Goal: Use online tool/utility: Utilize a website feature to perform a specific function

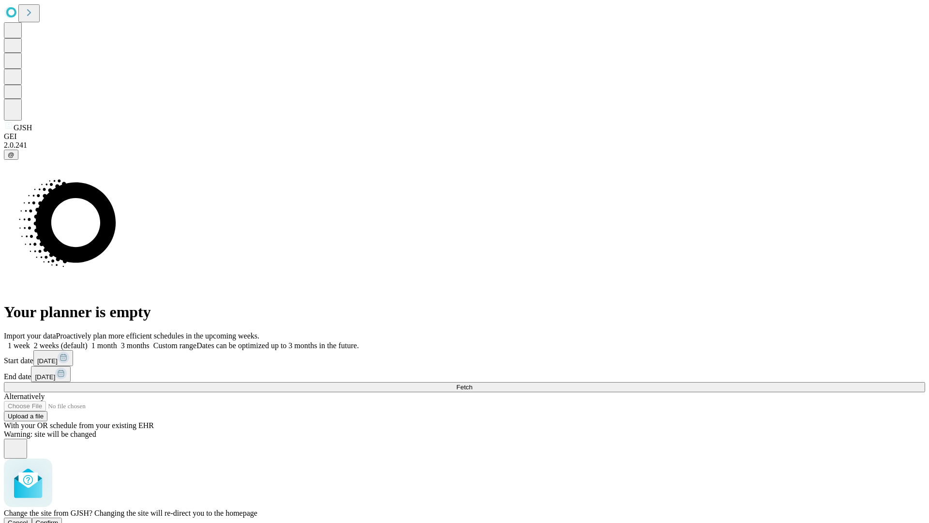
click at [59, 519] on span "Confirm" at bounding box center [47, 522] width 23 height 7
click at [117, 341] on label "1 month" at bounding box center [103, 345] width 30 height 8
click at [472, 383] on span "Fetch" at bounding box center [464, 386] width 16 height 7
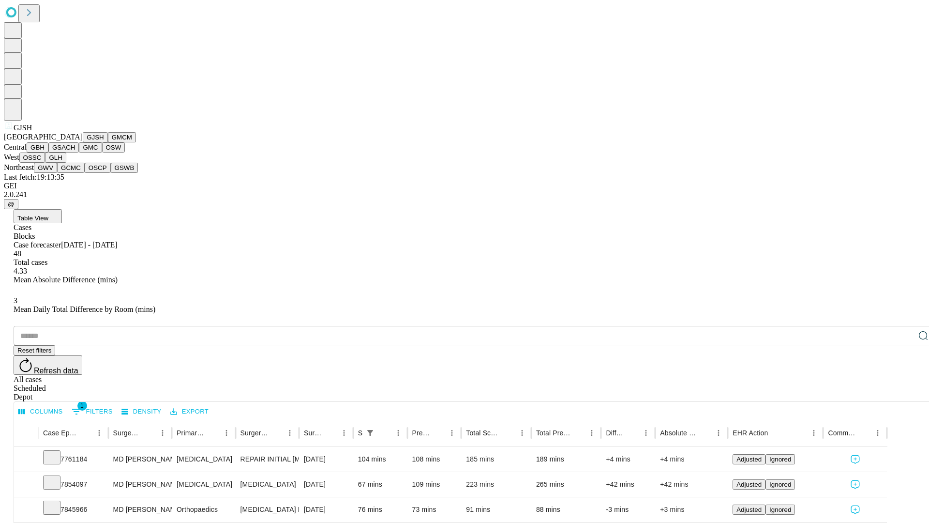
click at [108, 142] on button "GMCM" at bounding box center [122, 137] width 28 height 10
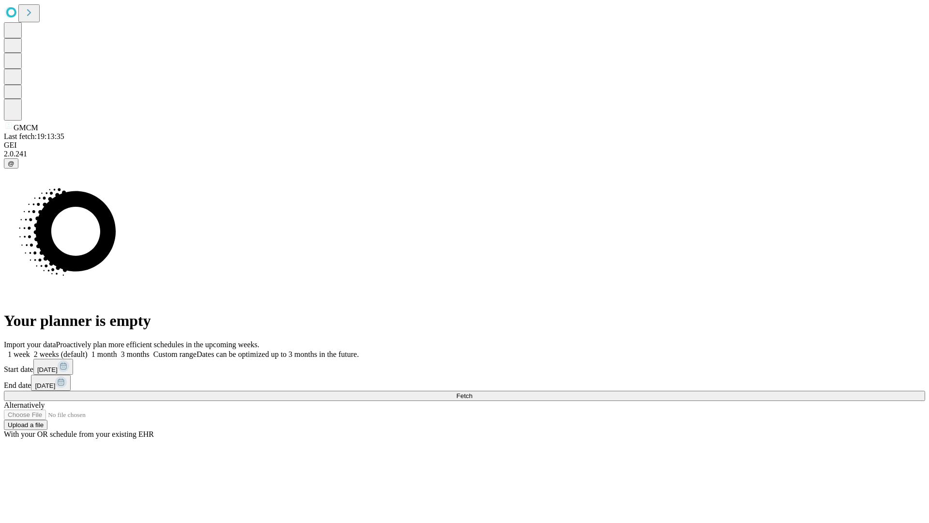
click at [117, 350] on label "1 month" at bounding box center [103, 354] width 30 height 8
click at [472, 392] on span "Fetch" at bounding box center [464, 395] width 16 height 7
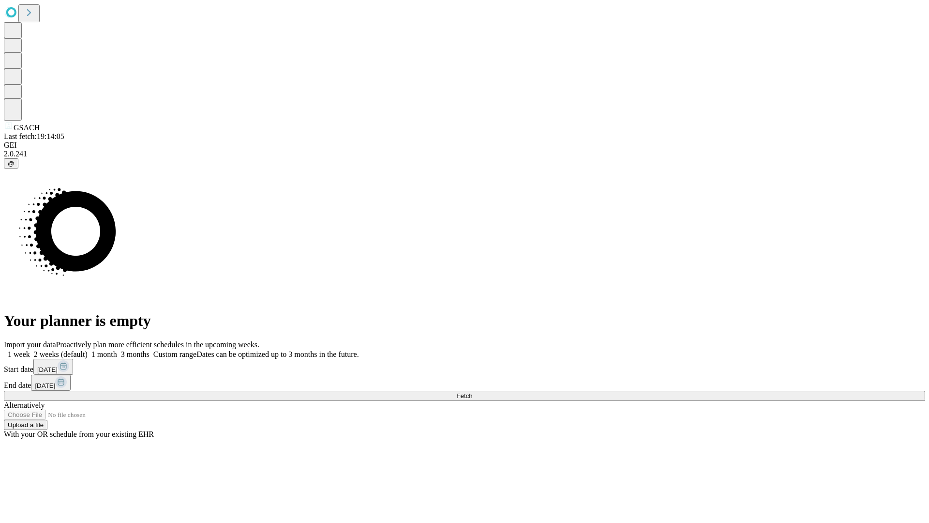
click at [117, 350] on label "1 month" at bounding box center [103, 354] width 30 height 8
click at [472, 392] on span "Fetch" at bounding box center [464, 395] width 16 height 7
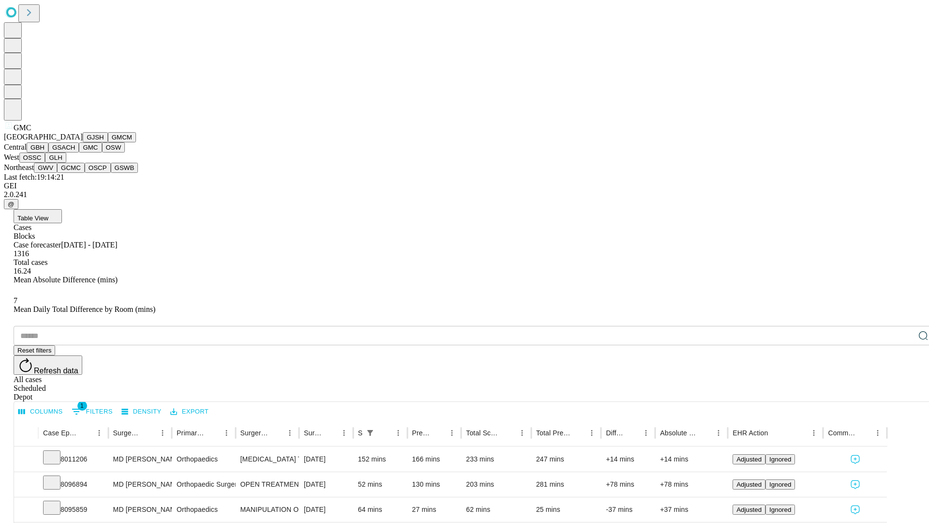
click at [102, 152] on button "OSW" at bounding box center [113, 147] width 23 height 10
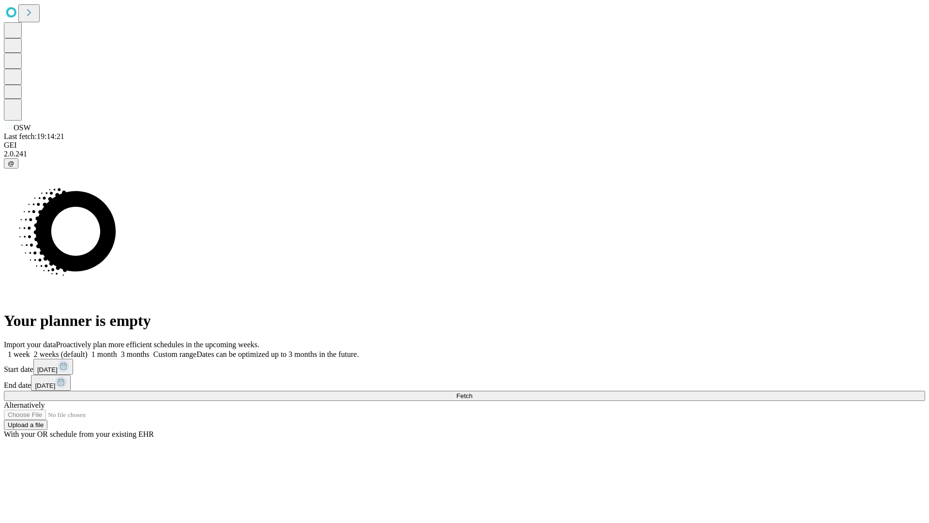
click at [117, 350] on label "1 month" at bounding box center [103, 354] width 30 height 8
click at [472, 392] on span "Fetch" at bounding box center [464, 395] width 16 height 7
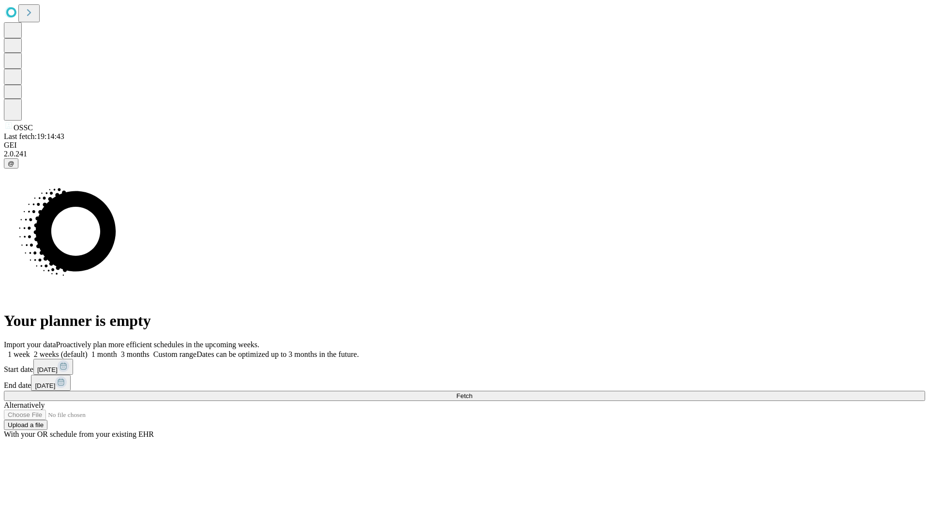
click at [117, 350] on label "1 month" at bounding box center [103, 354] width 30 height 8
click at [472, 392] on span "Fetch" at bounding box center [464, 395] width 16 height 7
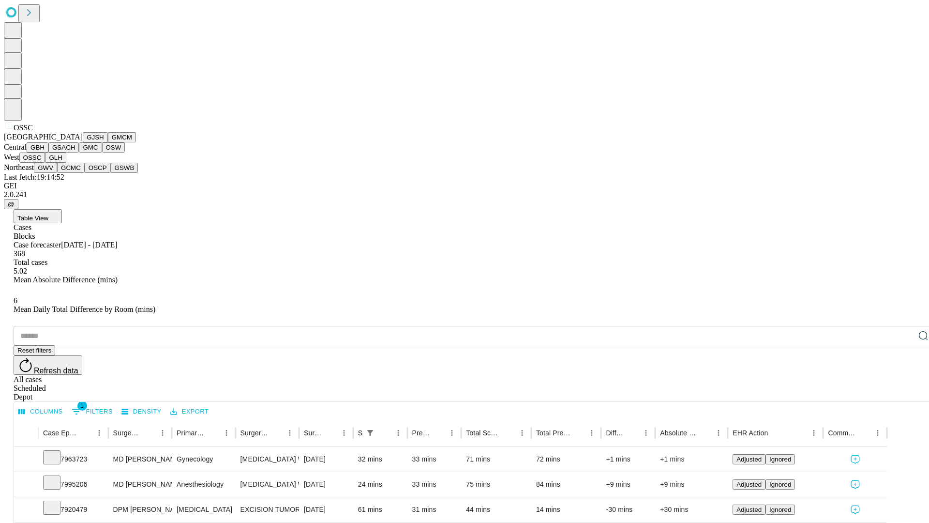
click at [66, 163] on button "GLH" at bounding box center [55, 157] width 21 height 10
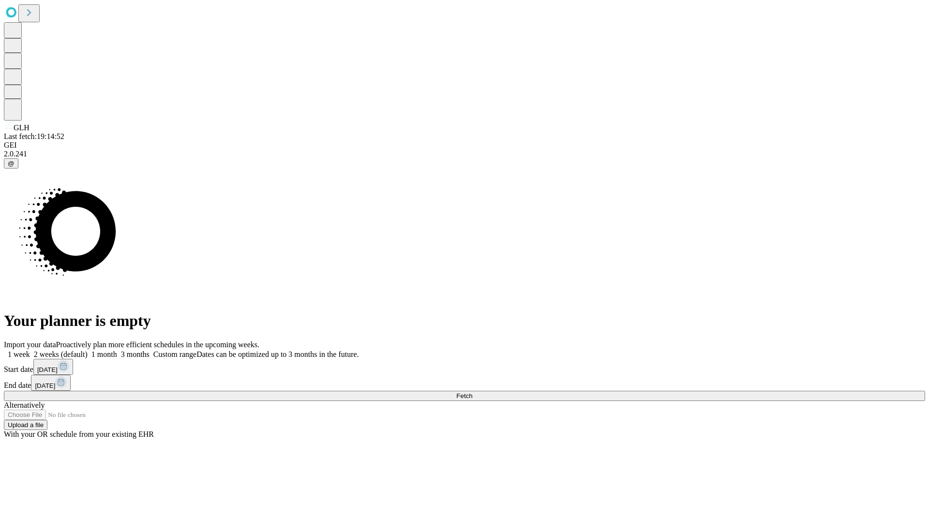
click at [117, 350] on label "1 month" at bounding box center [103, 354] width 30 height 8
click at [472, 392] on span "Fetch" at bounding box center [464, 395] width 16 height 7
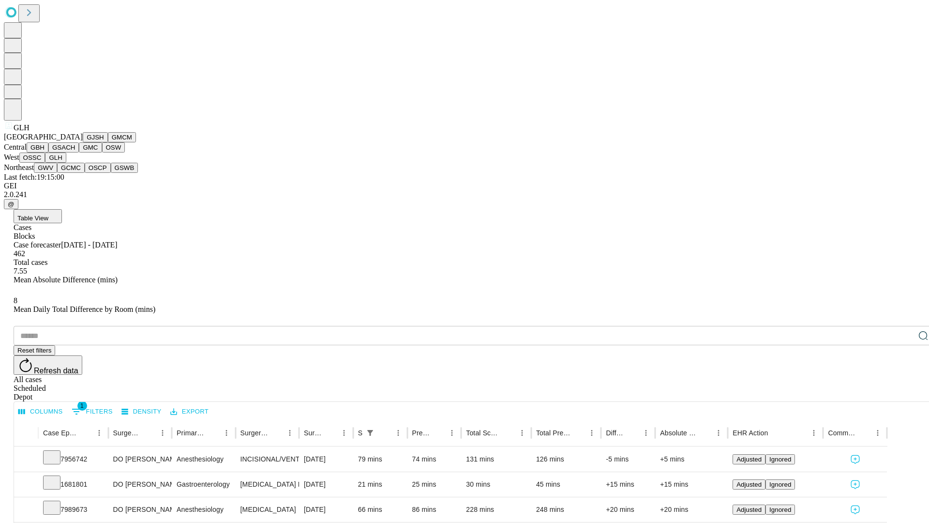
click at [57, 173] on button "GWV" at bounding box center [45, 168] width 23 height 10
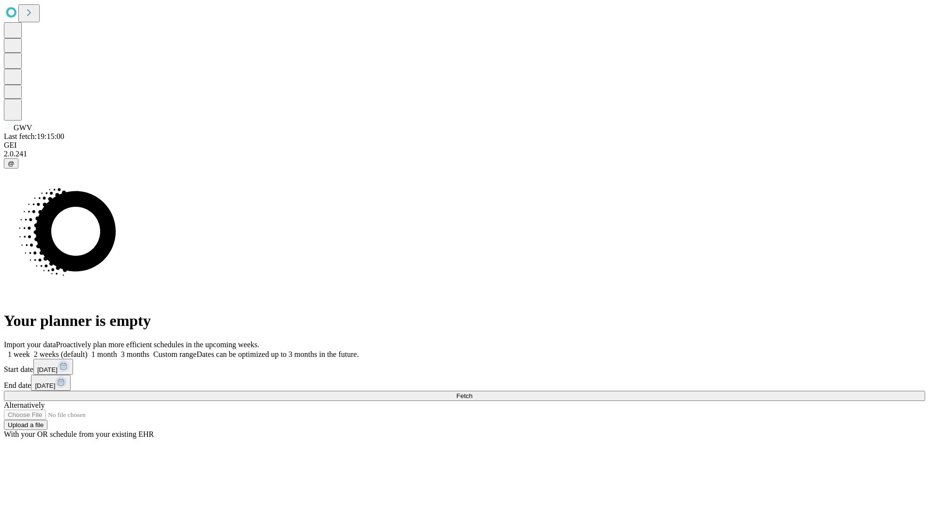
click at [117, 350] on label "1 month" at bounding box center [103, 354] width 30 height 8
click at [472, 392] on span "Fetch" at bounding box center [464, 395] width 16 height 7
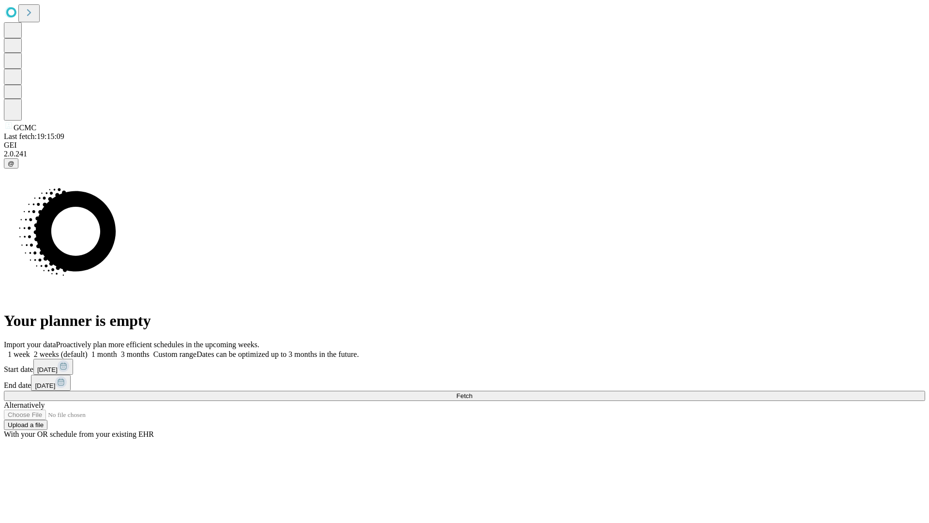
click at [117, 350] on label "1 month" at bounding box center [103, 354] width 30 height 8
click at [472, 392] on span "Fetch" at bounding box center [464, 395] width 16 height 7
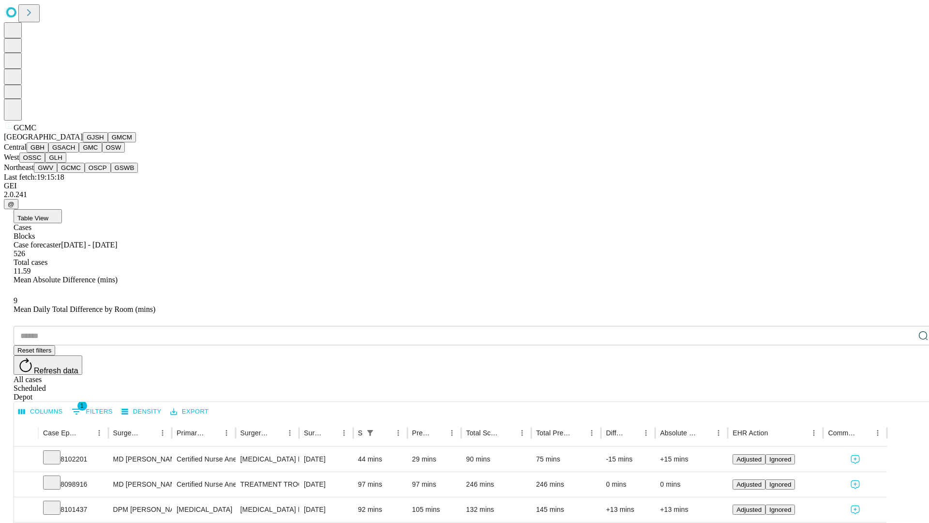
click at [85, 173] on button "OSCP" at bounding box center [98, 168] width 26 height 10
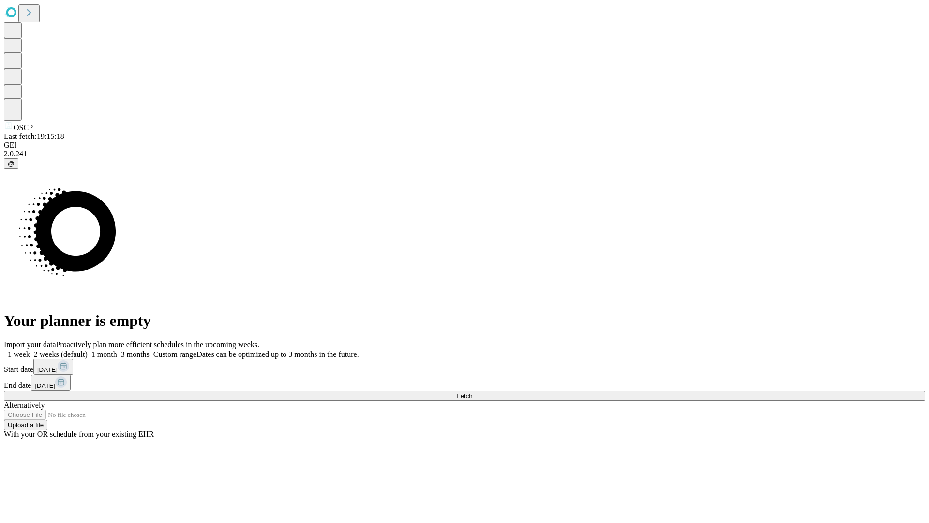
click at [117, 350] on label "1 month" at bounding box center [103, 354] width 30 height 8
click at [472, 392] on span "Fetch" at bounding box center [464, 395] width 16 height 7
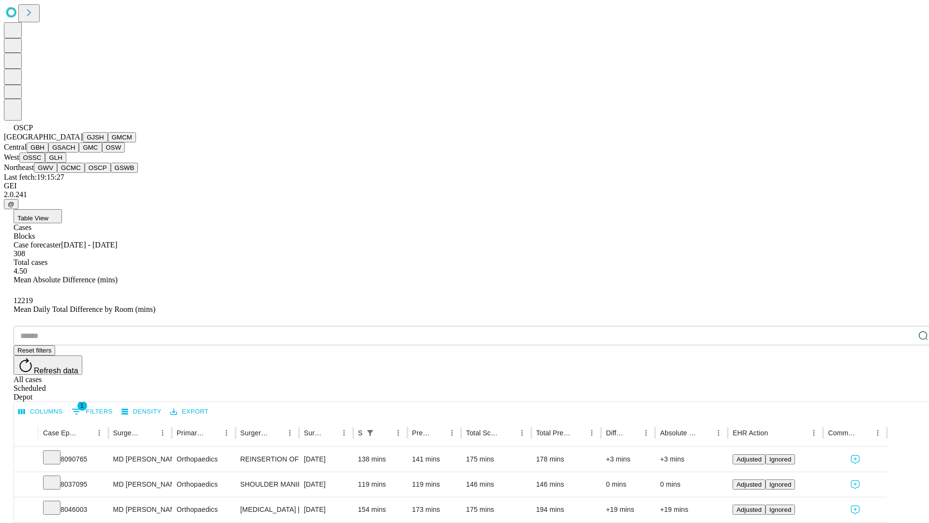
click at [111, 173] on button "GSWB" at bounding box center [125, 168] width 28 height 10
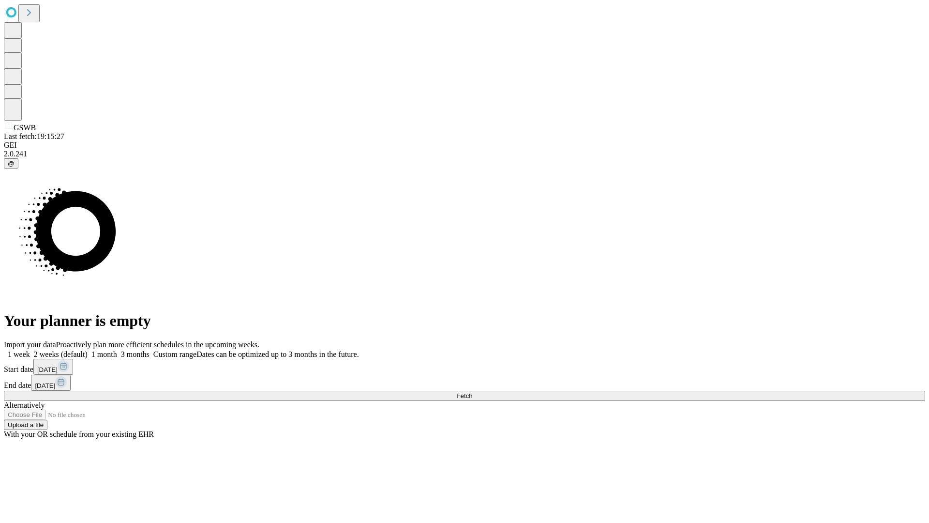
click at [117, 350] on label "1 month" at bounding box center [103, 354] width 30 height 8
click at [472, 392] on span "Fetch" at bounding box center [464, 395] width 16 height 7
